Goal: Task Accomplishment & Management: Use online tool/utility

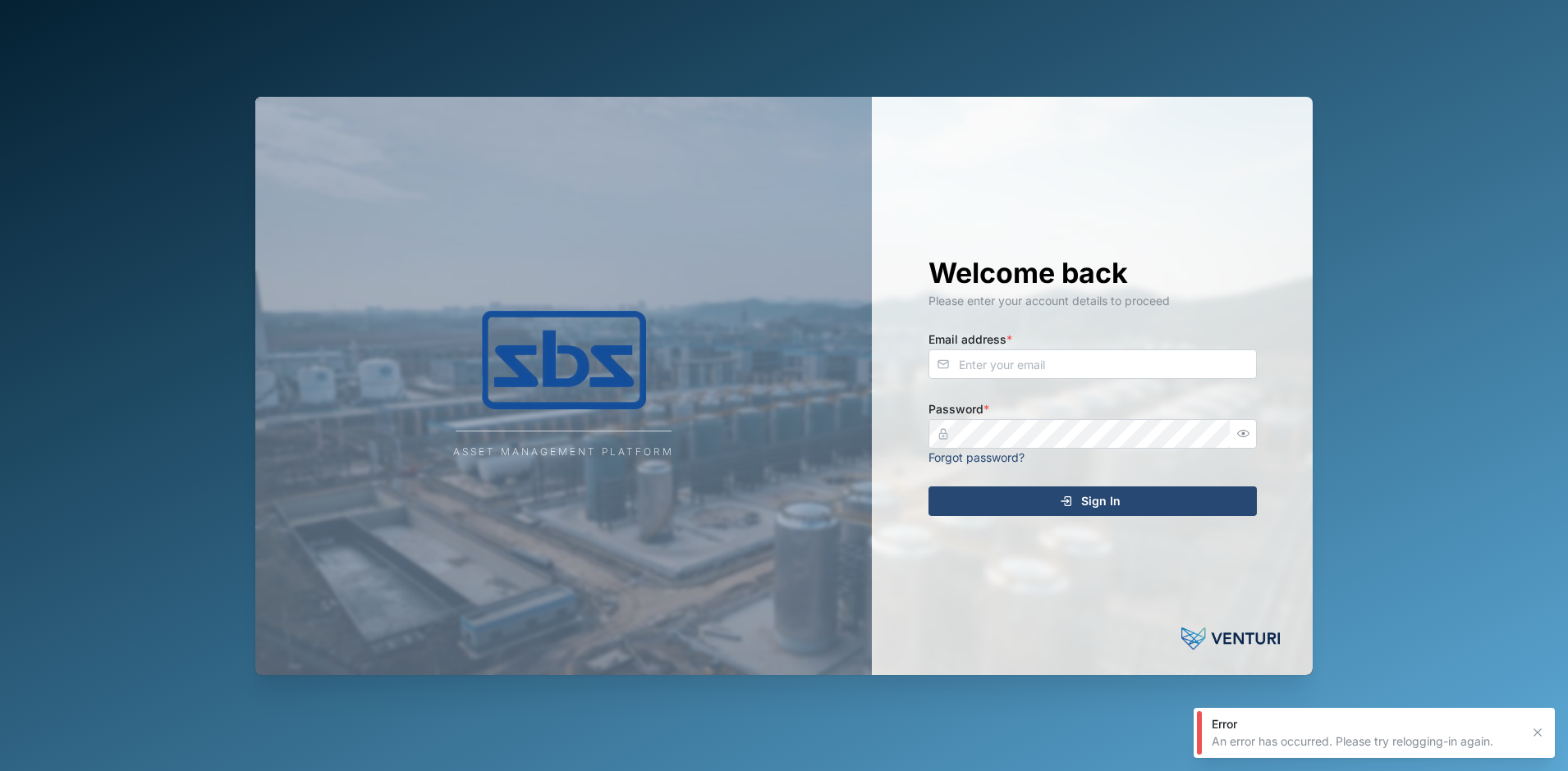
drag, startPoint x: 182, startPoint y: 369, endPoint x: 474, endPoint y: 279, distance: 305.6
click at [184, 369] on div "Asset Management Platform Welcome back Please enter your account details to pro…" at bounding box center [784, 385] width 1568 height 771
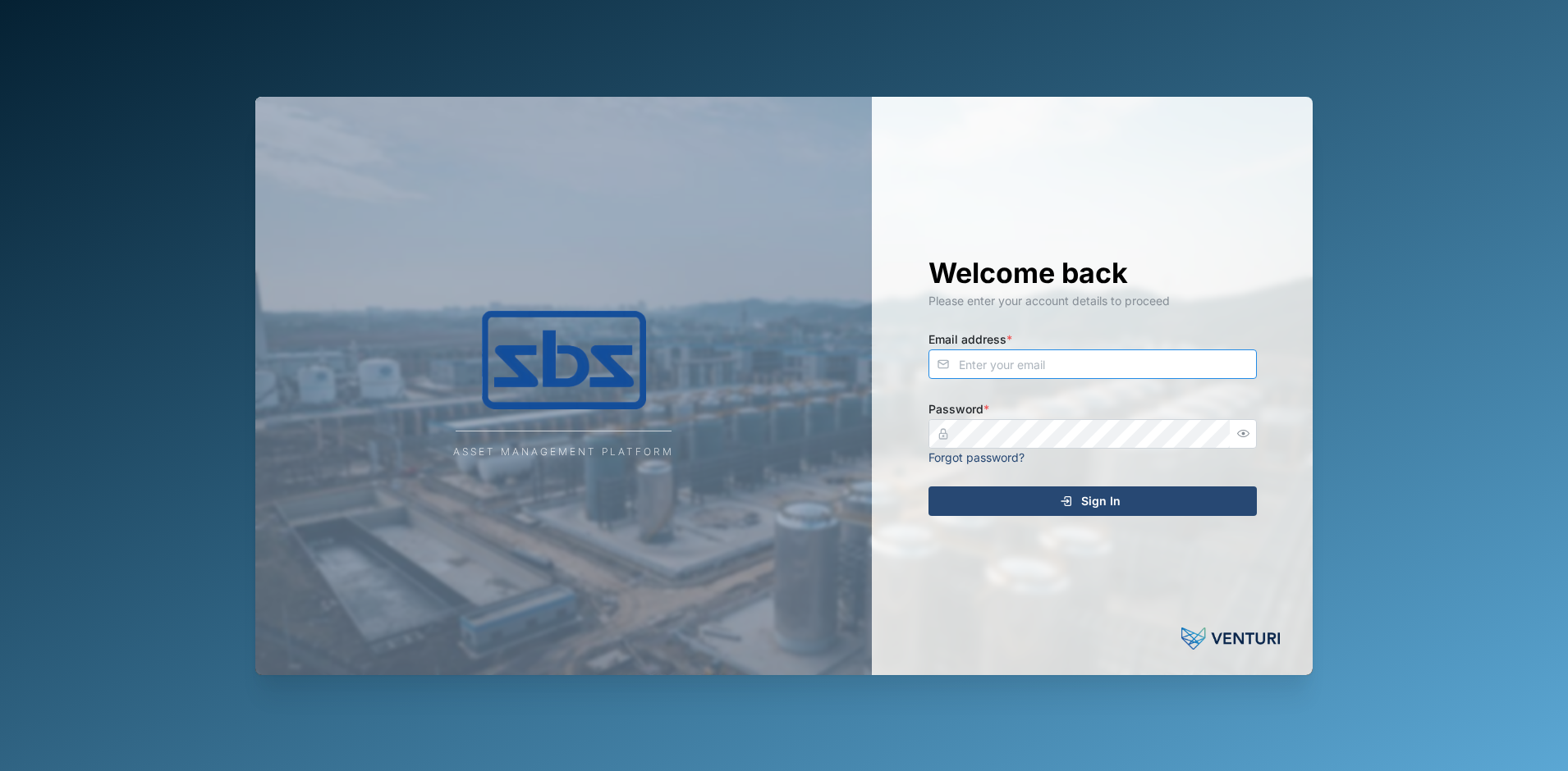
click at [1126, 368] on input "Email address *" at bounding box center [1092, 364] width 328 height 30
click at [0, 744] on com-1password-button at bounding box center [0, 771] width 0 height 0
type input "[EMAIL_ADDRESS][DOMAIN_NAME]"
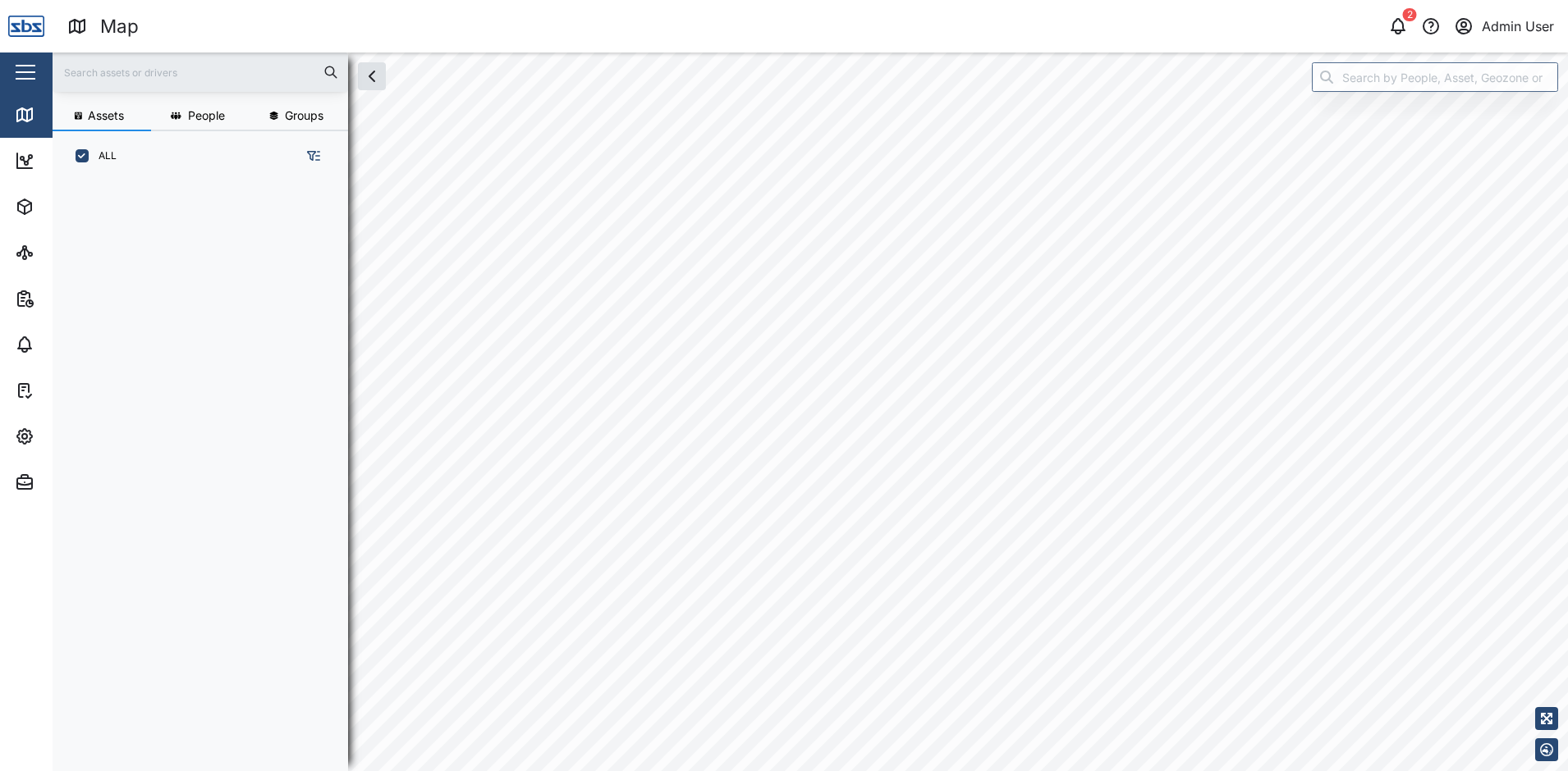
scroll to position [570, 257]
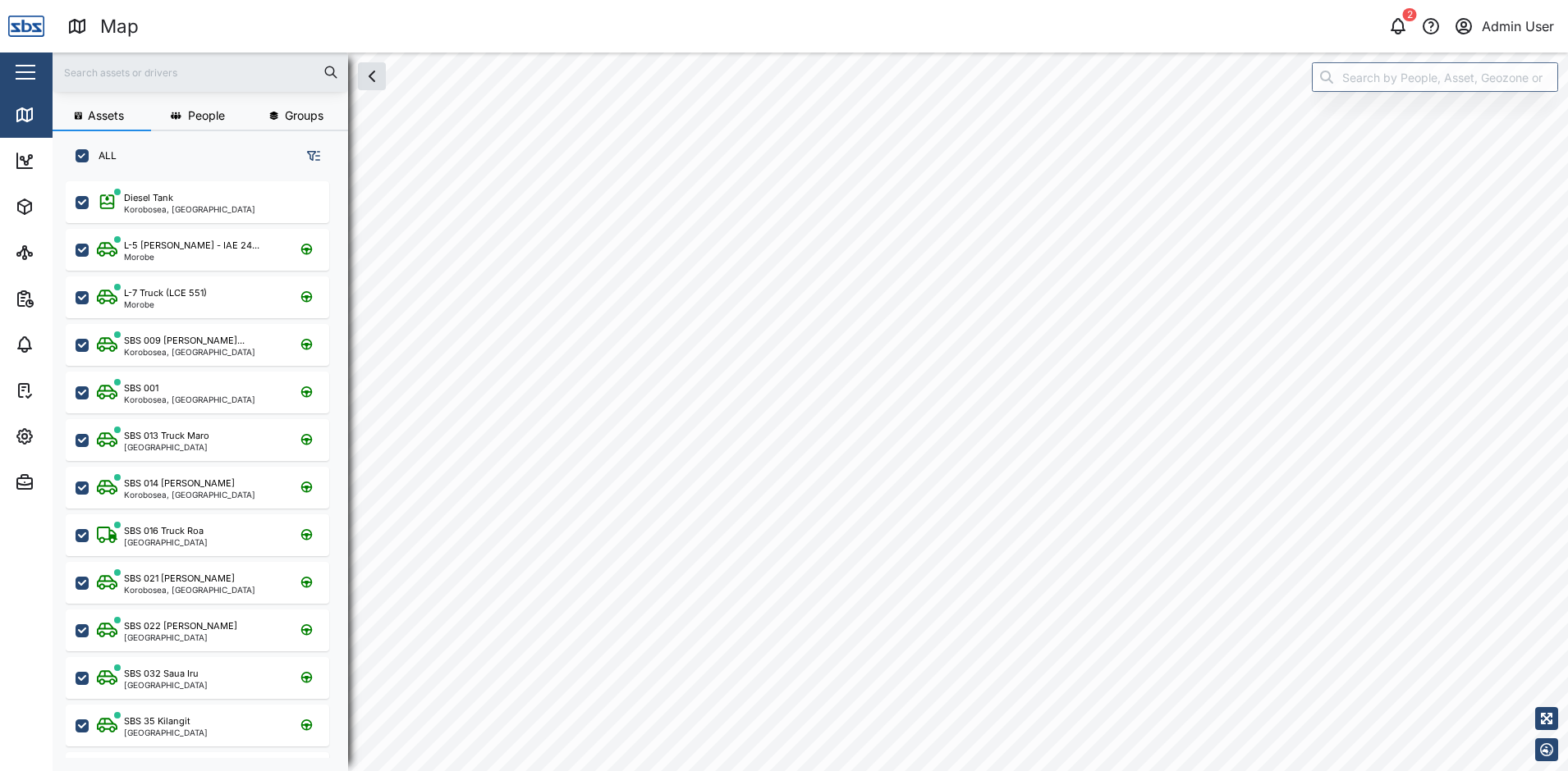
checkbox input "true"
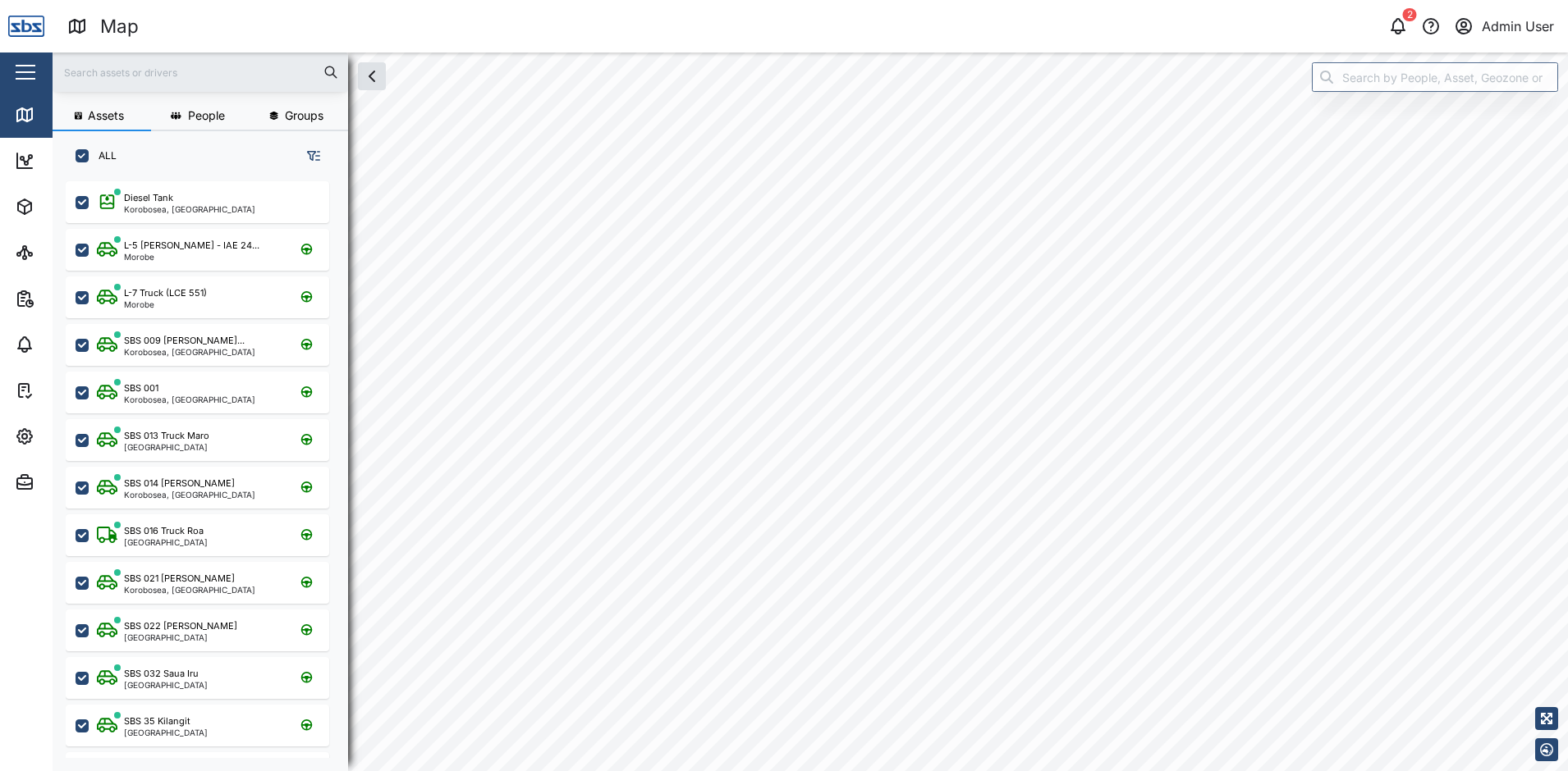
checkbox input "true"
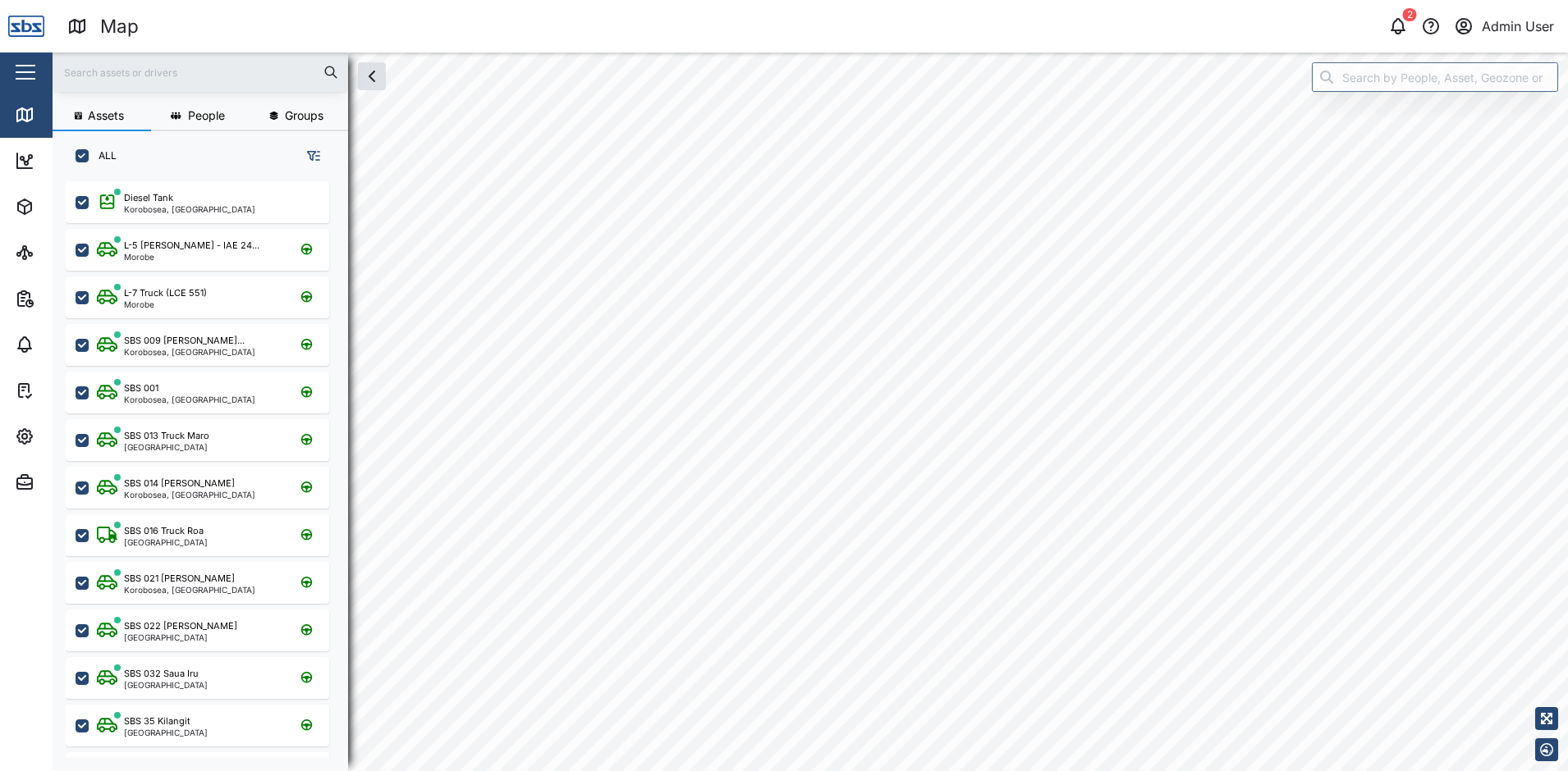
checkbox input "true"
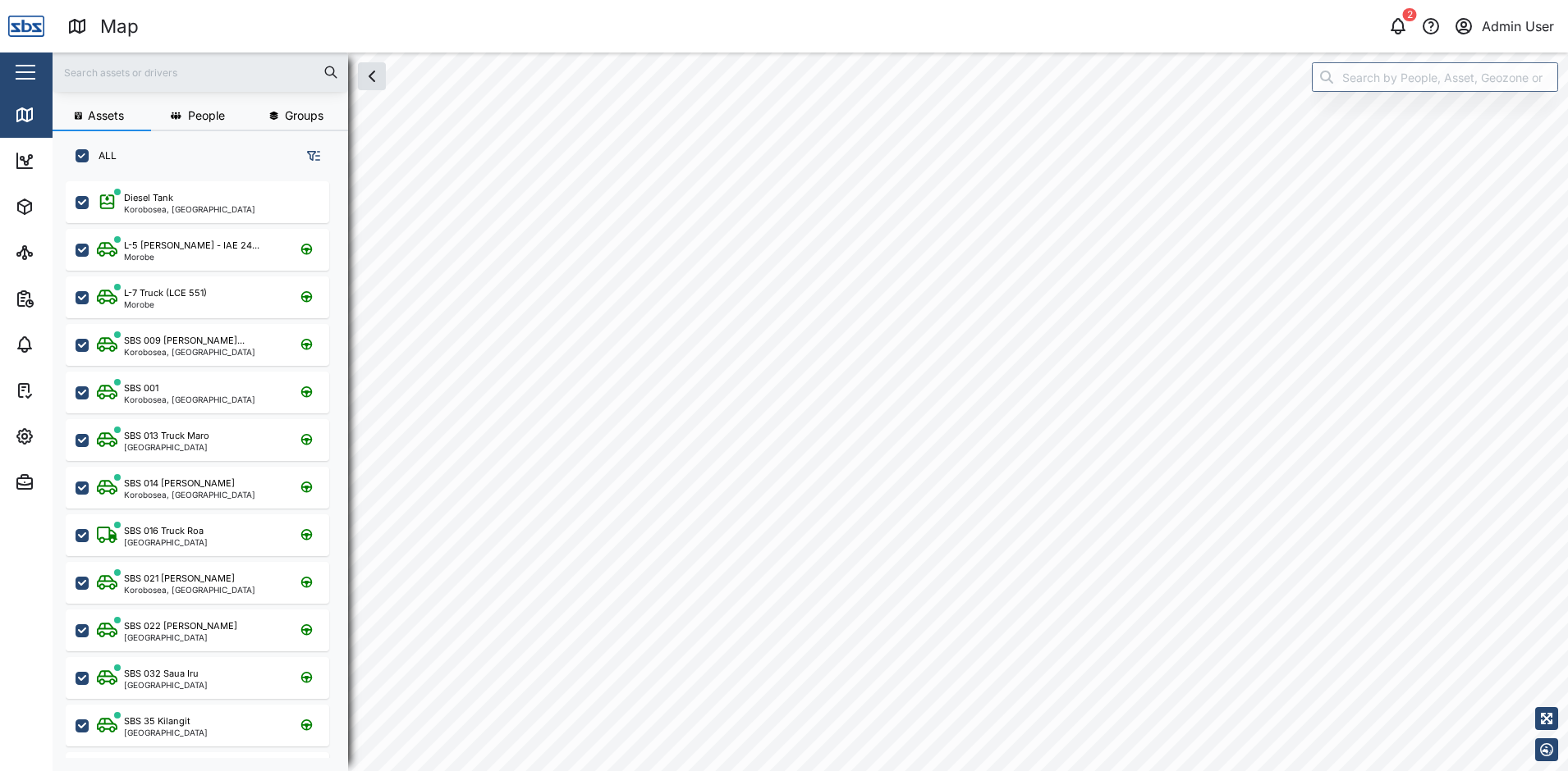
checkbox input "true"
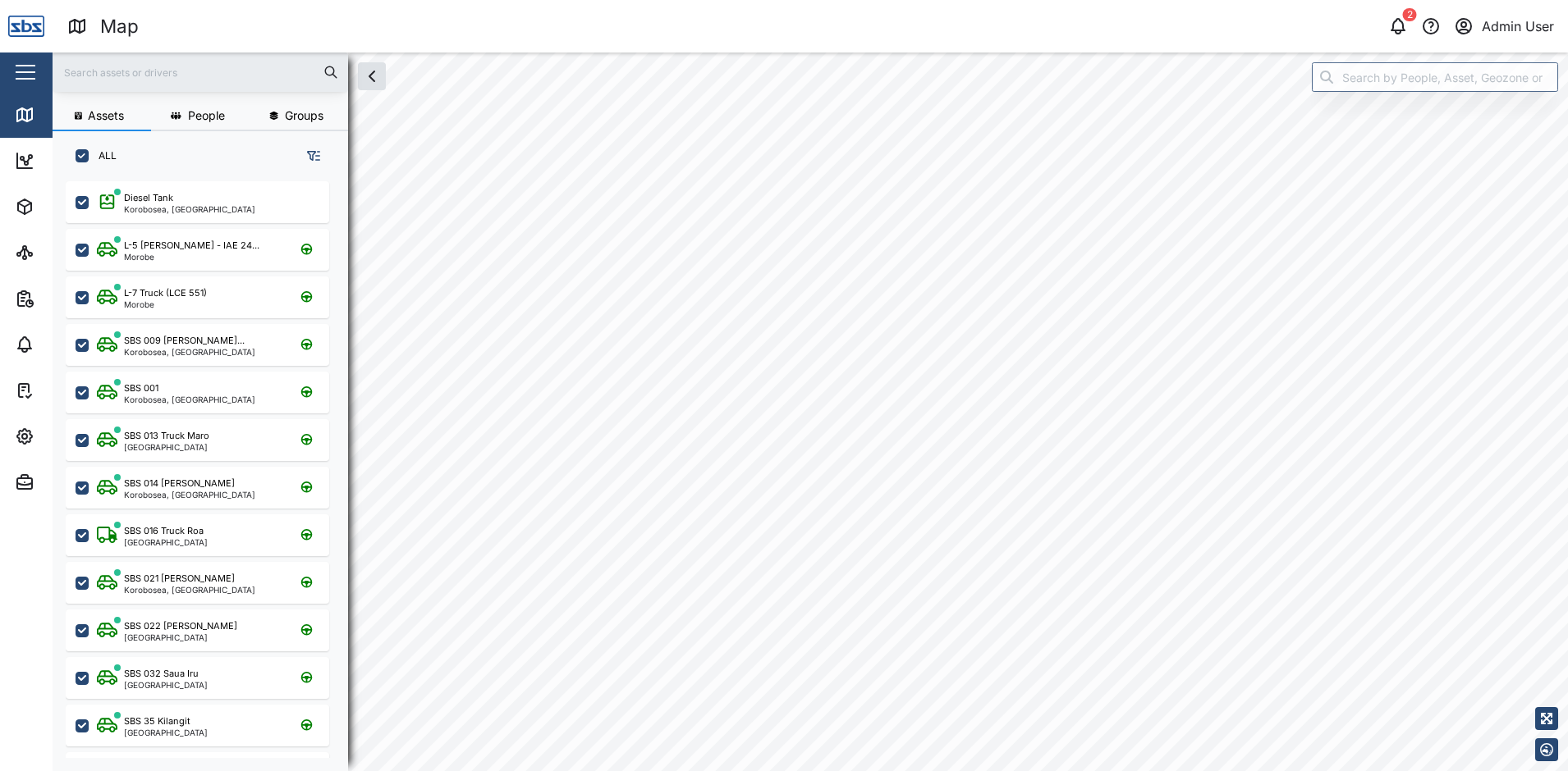
checkbox input "true"
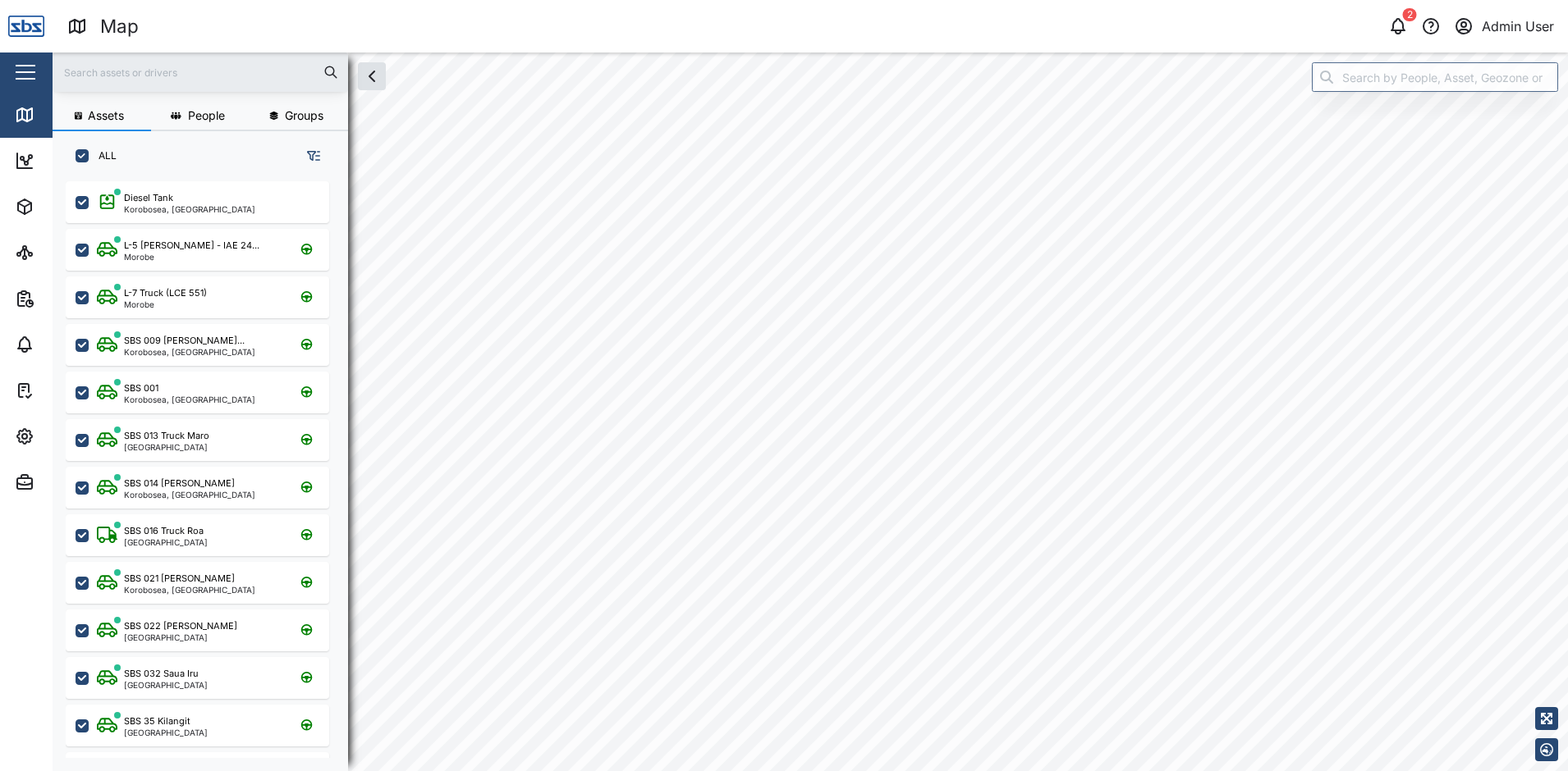
checkbox input "true"
